Goal: Communication & Community: Connect with others

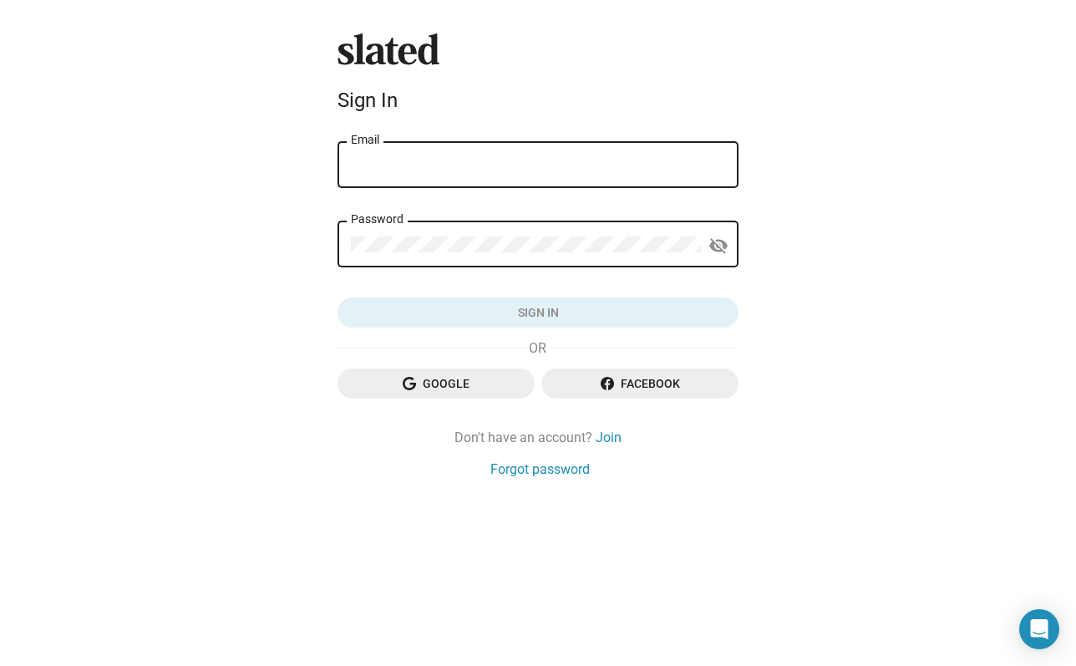
type input "gabrieleoricchio@gmail.com"
click at [538, 312] on button "Sign in" at bounding box center [538, 312] width 401 height 30
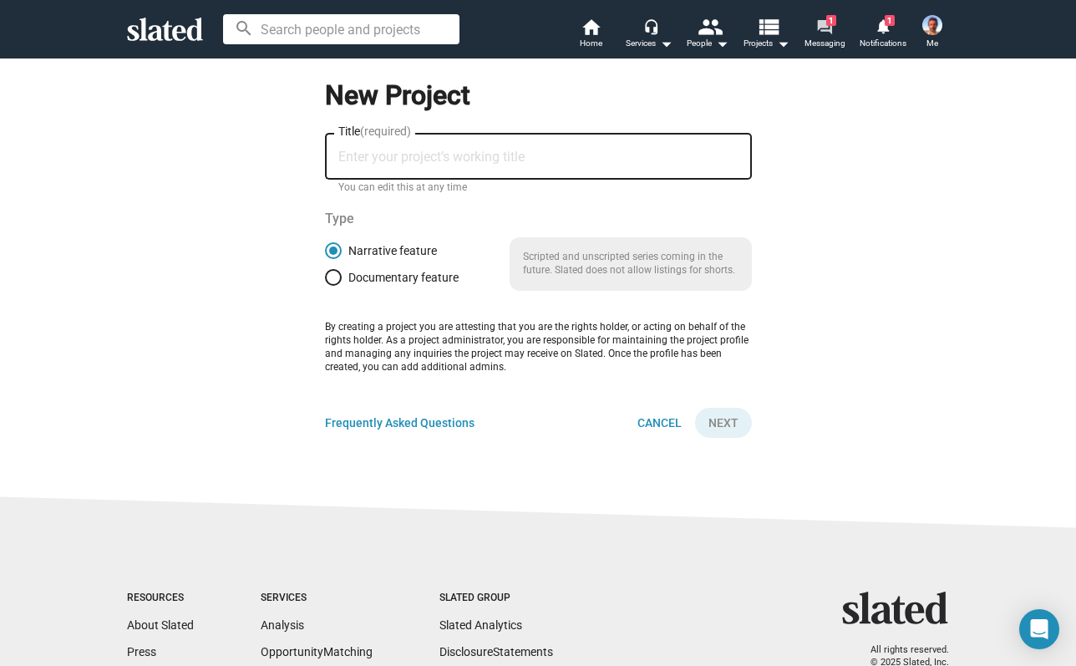
click at [827, 21] on span "1" at bounding box center [831, 20] width 10 height 11
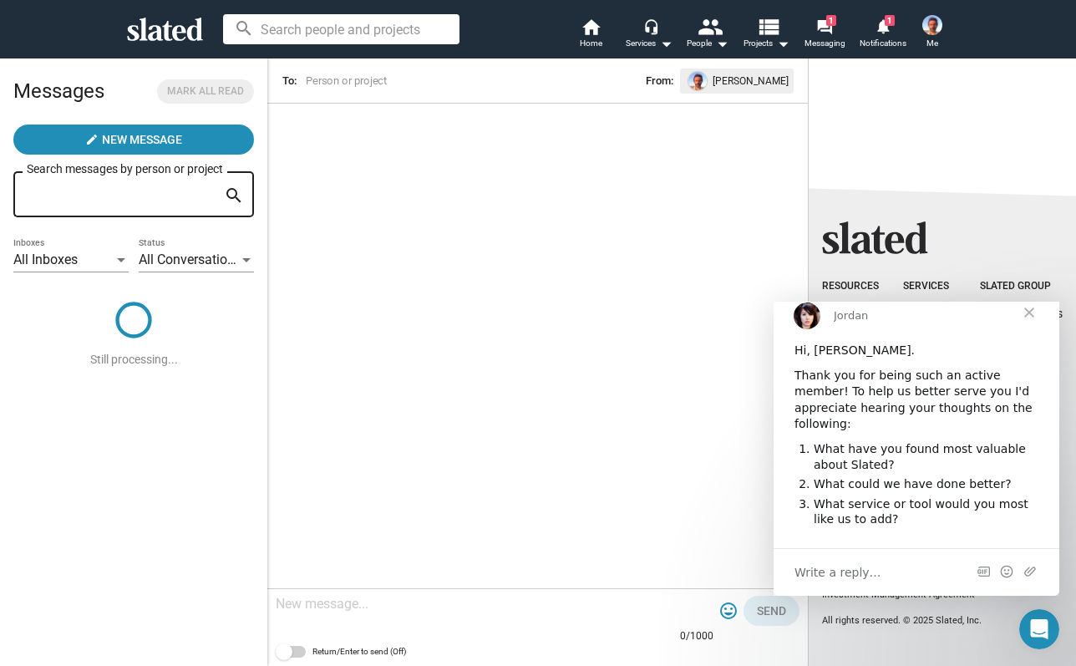
click at [1032, 333] on span "Close" at bounding box center [1029, 312] width 60 height 60
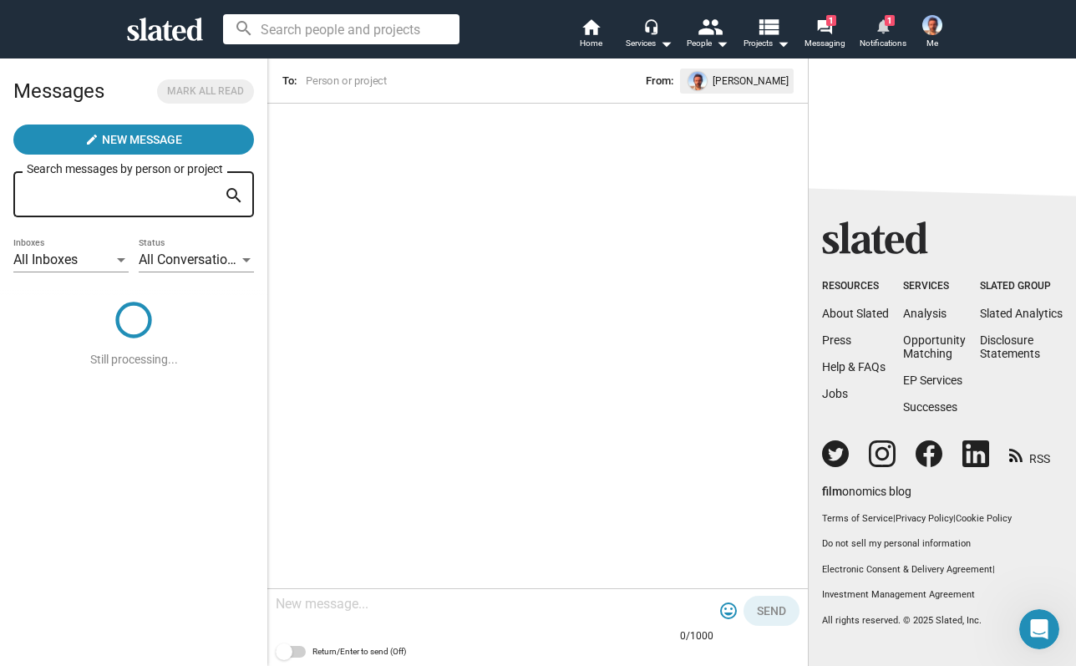
click at [886, 33] on mat-icon "notifications" at bounding box center [883, 26] width 16 height 16
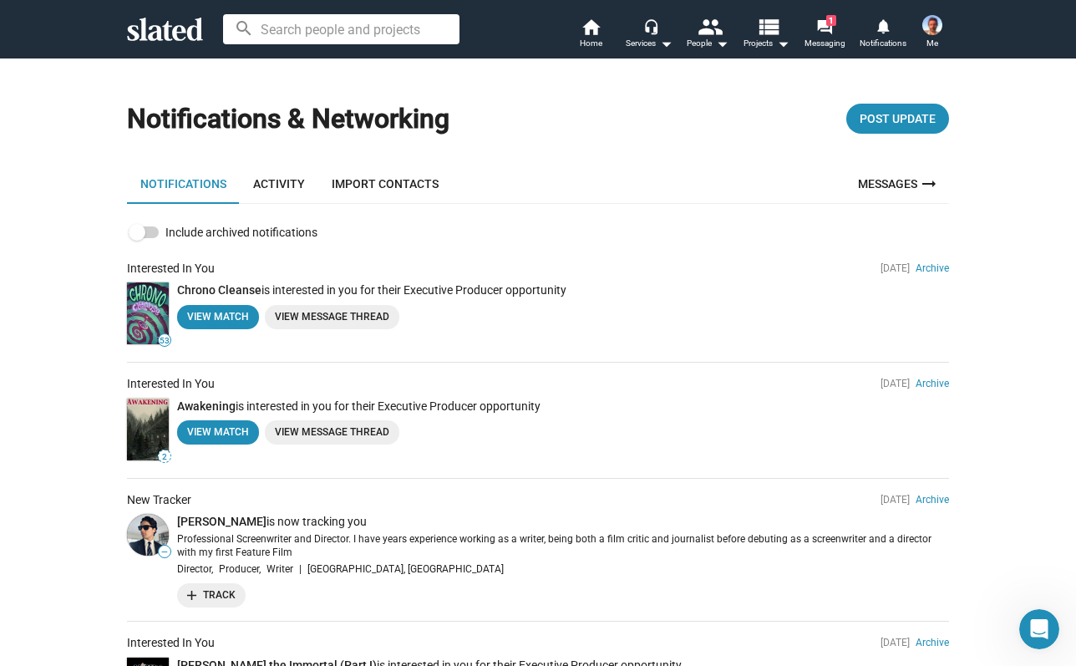
click at [273, 178] on link "Activity" at bounding box center [279, 184] width 79 height 40
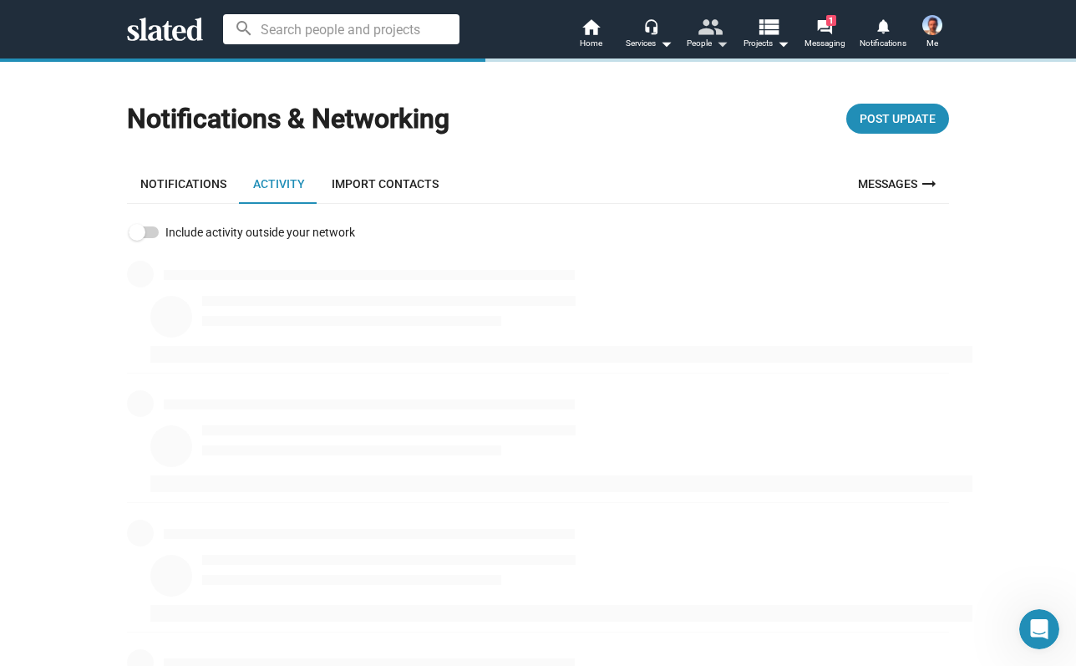
click at [707, 30] on mat-icon "people" at bounding box center [710, 26] width 24 height 24
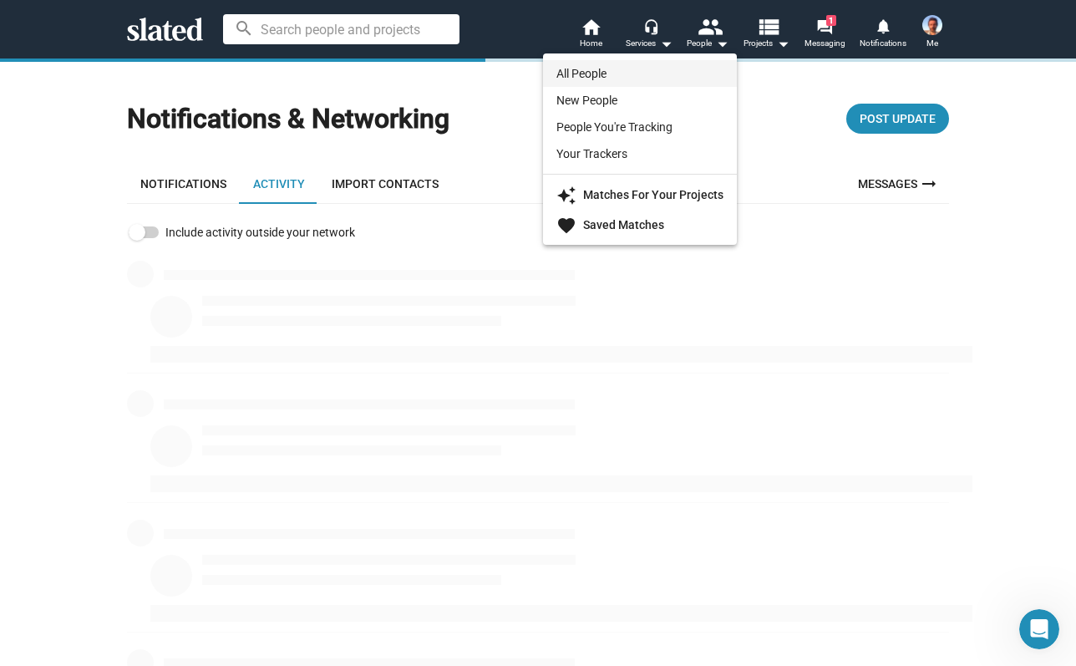
click at [637, 74] on link "All People" at bounding box center [640, 73] width 194 height 27
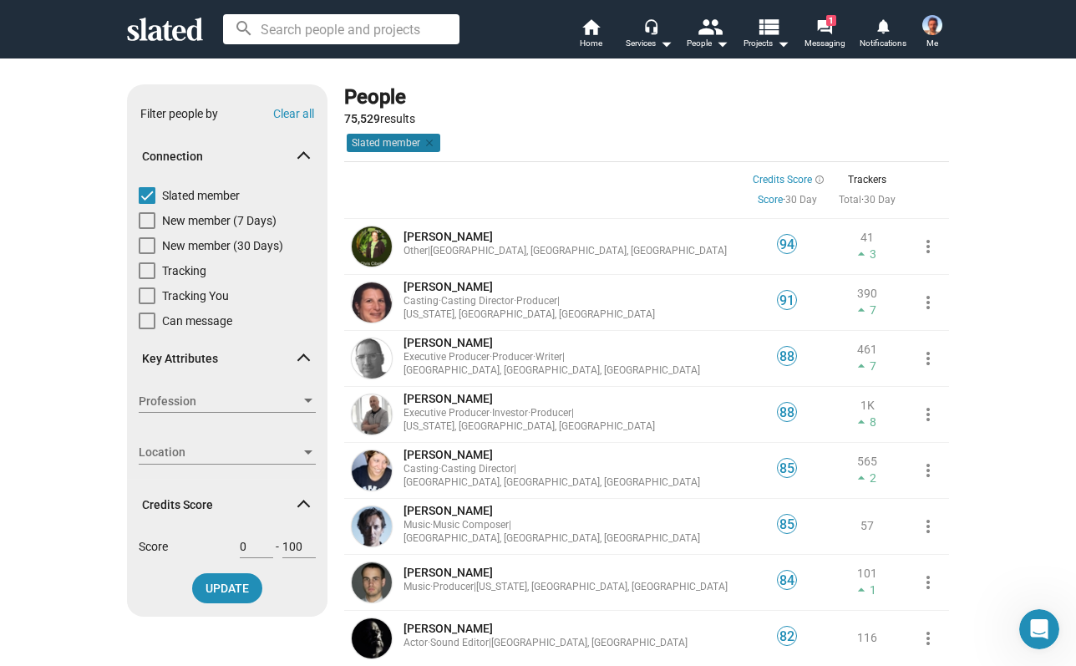
click at [402, 140] on mat-chip "Slated member clear" at bounding box center [394, 143] width 94 height 18
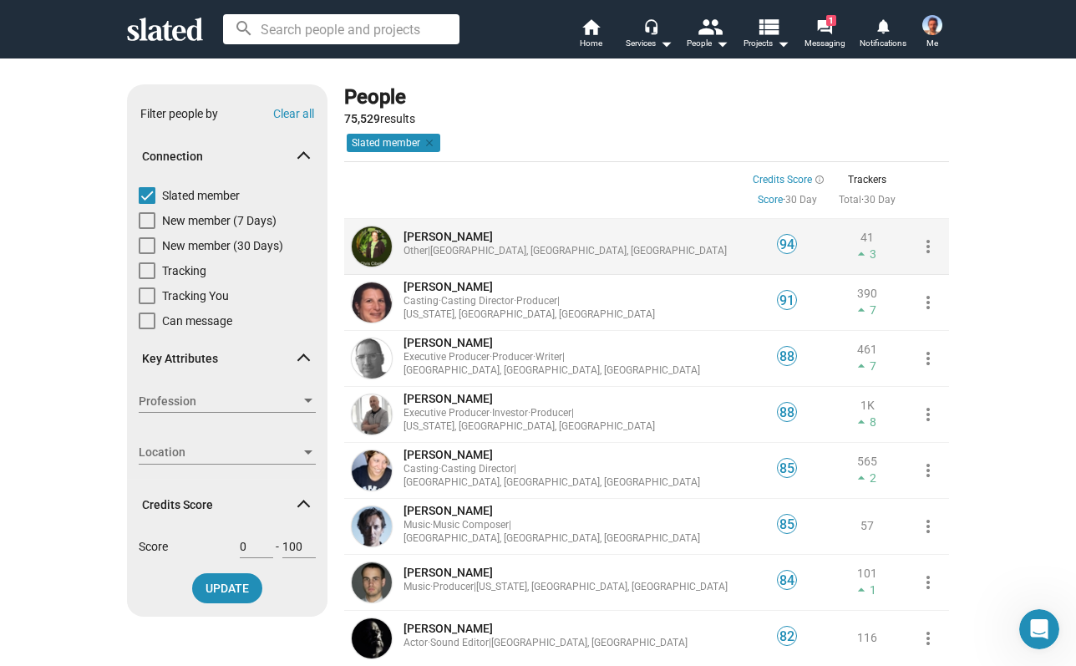
click at [866, 249] on mat-icon "arrow_drop_up" at bounding box center [861, 254] width 17 height 17
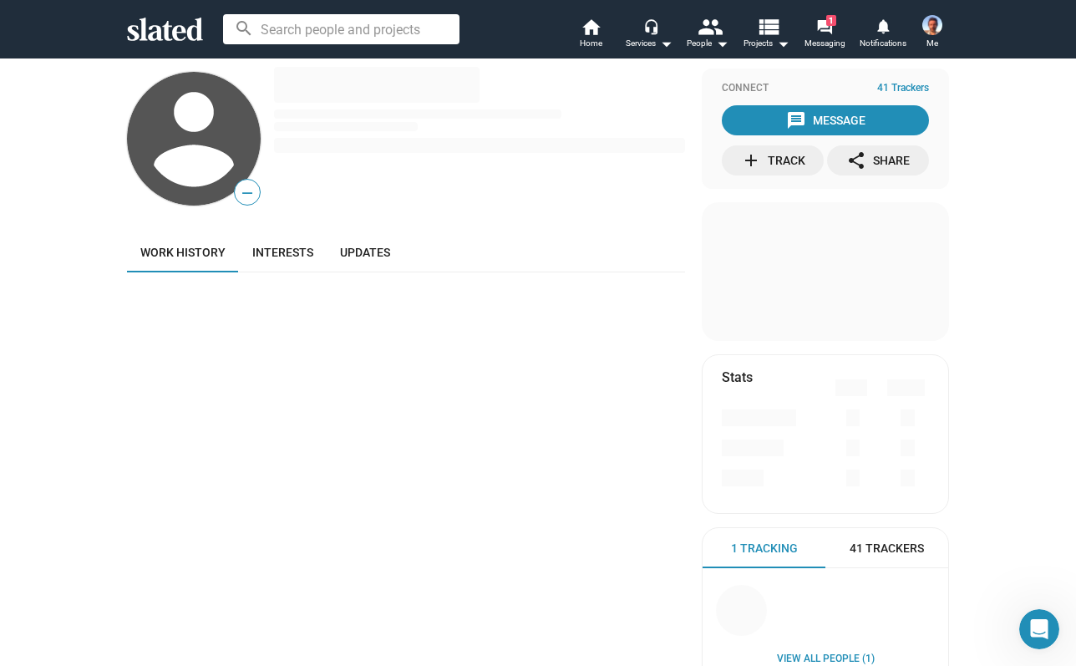
scroll to position [24, 0]
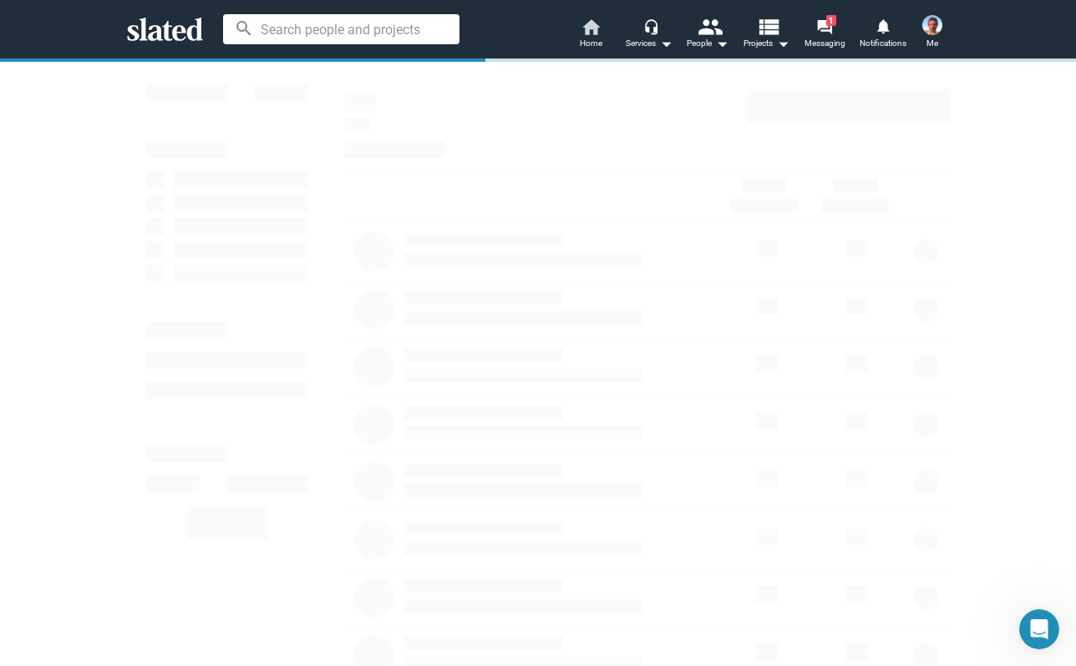
click at [590, 28] on mat-icon "home" at bounding box center [591, 27] width 20 height 20
click at [828, 23] on span "1" at bounding box center [831, 20] width 10 height 11
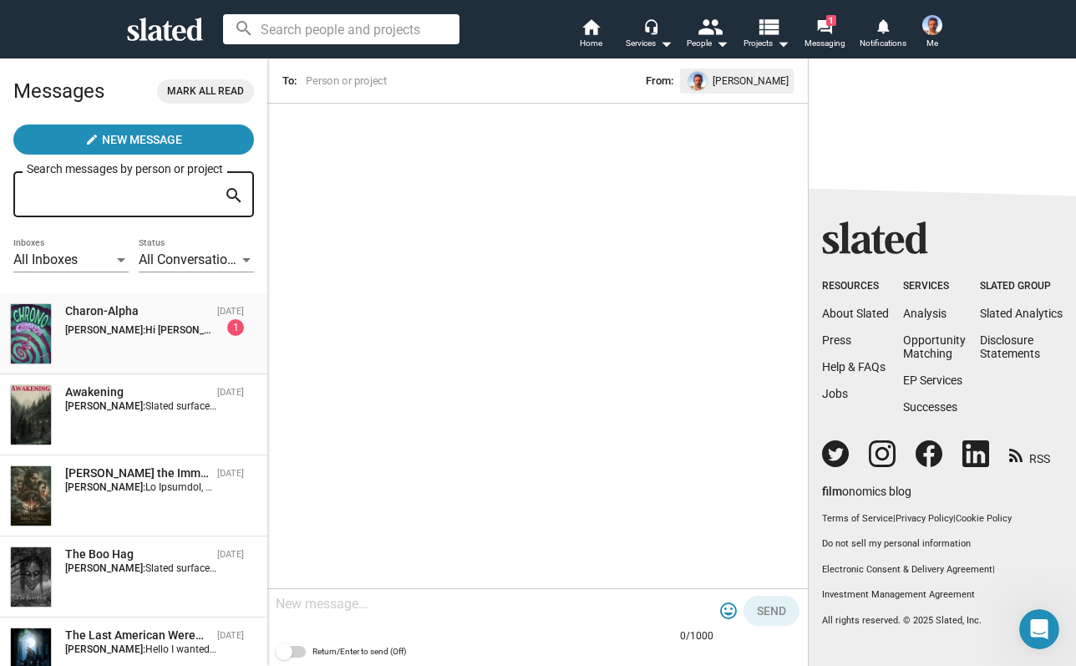
click at [127, 313] on div "Charon-Alpha" at bounding box center [137, 311] width 145 height 16
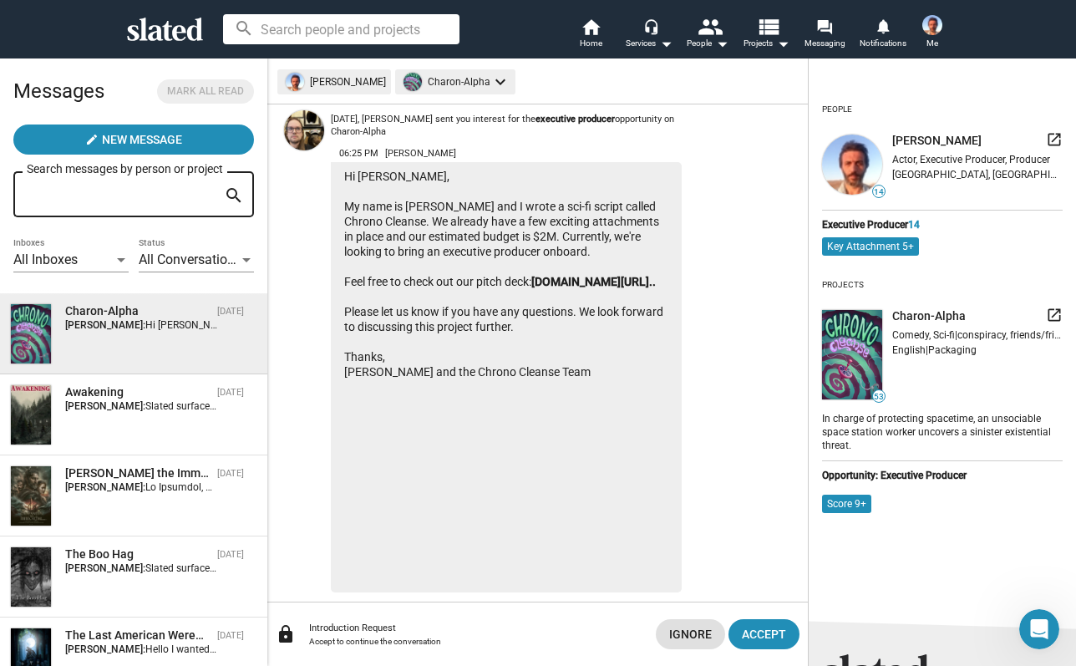
scroll to position [107, 0]
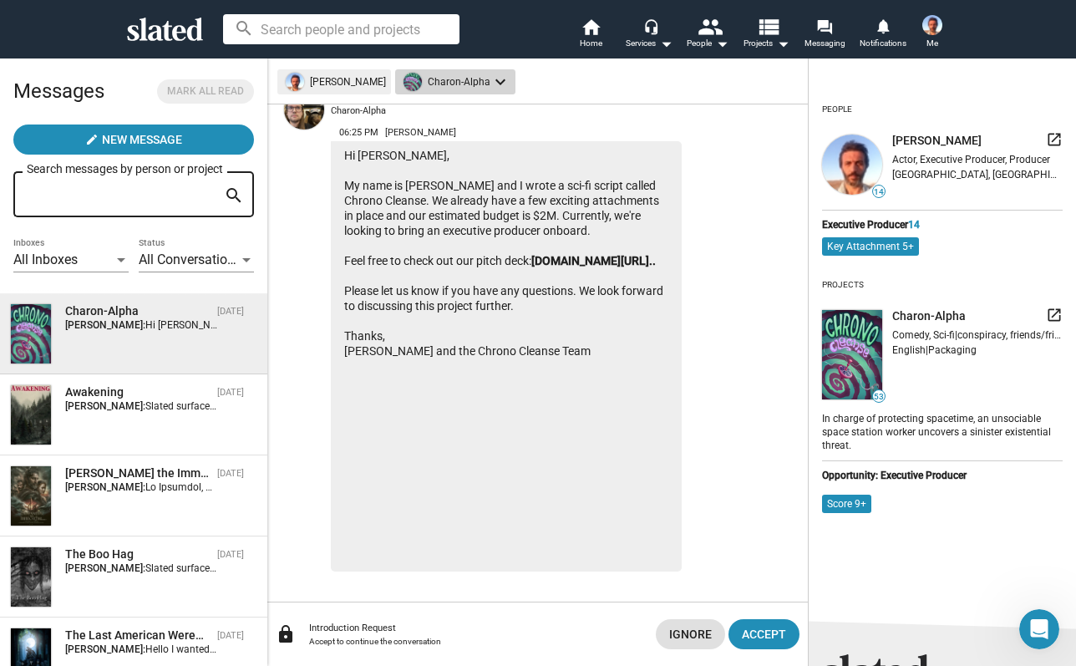
click at [481, 84] on mat-chip "Charon-Alpha keyboard_arrow_down" at bounding box center [455, 81] width 120 height 25
click at [481, 84] on div at bounding box center [538, 333] width 1076 height 666
